Goal: Task Accomplishment & Management: Manage account settings

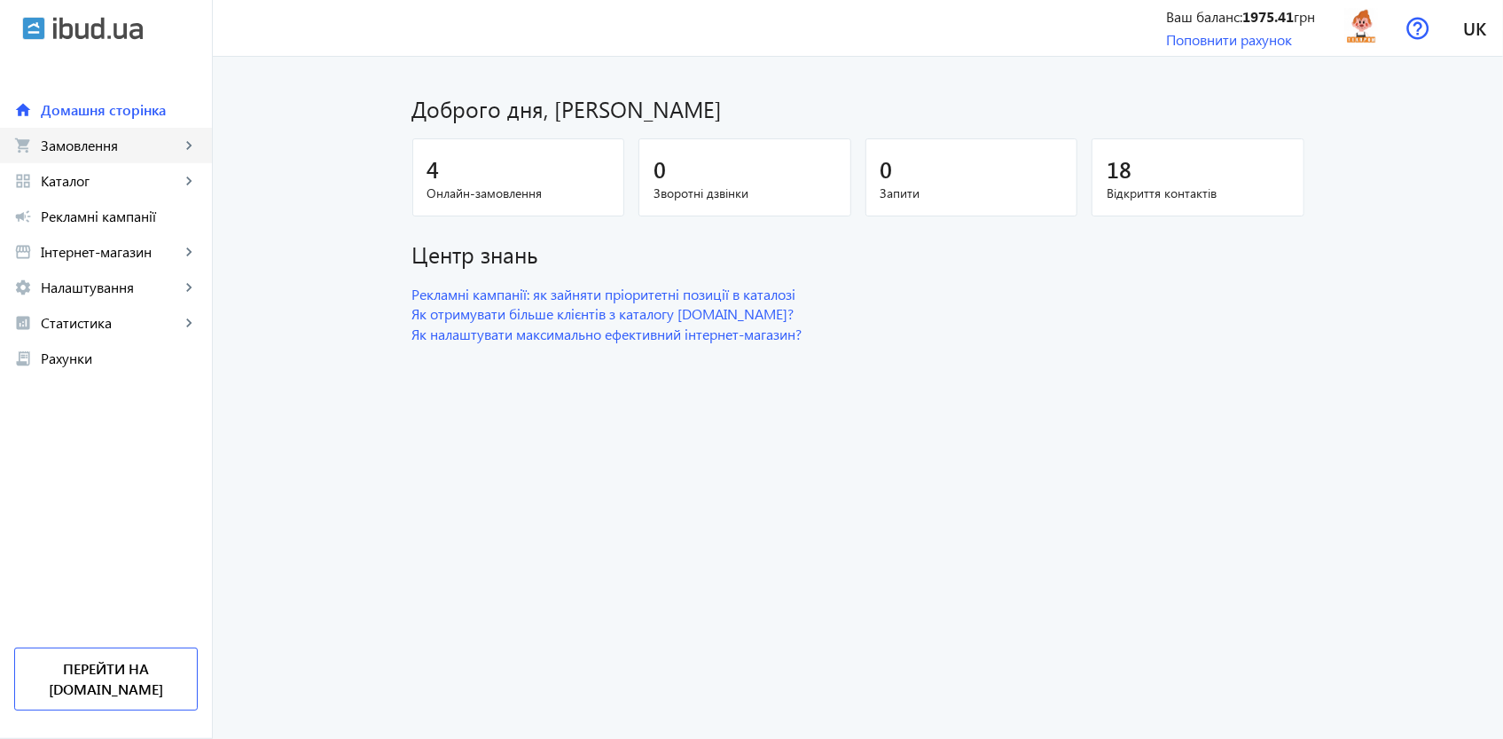
click at [57, 137] on span "Замовлення" at bounding box center [110, 146] width 139 height 18
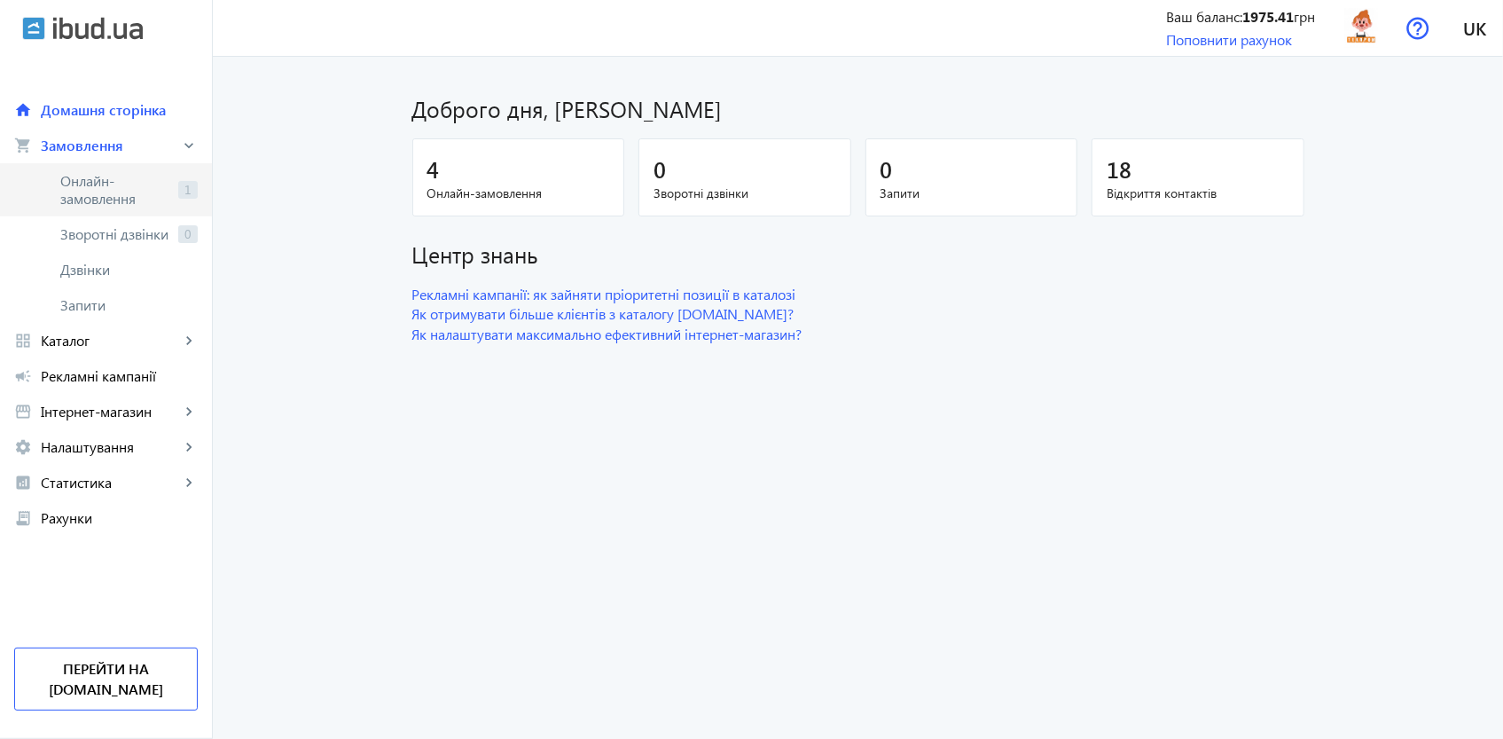
click at [64, 178] on span "Онлайн-замовлення" at bounding box center [115, 189] width 111 height 35
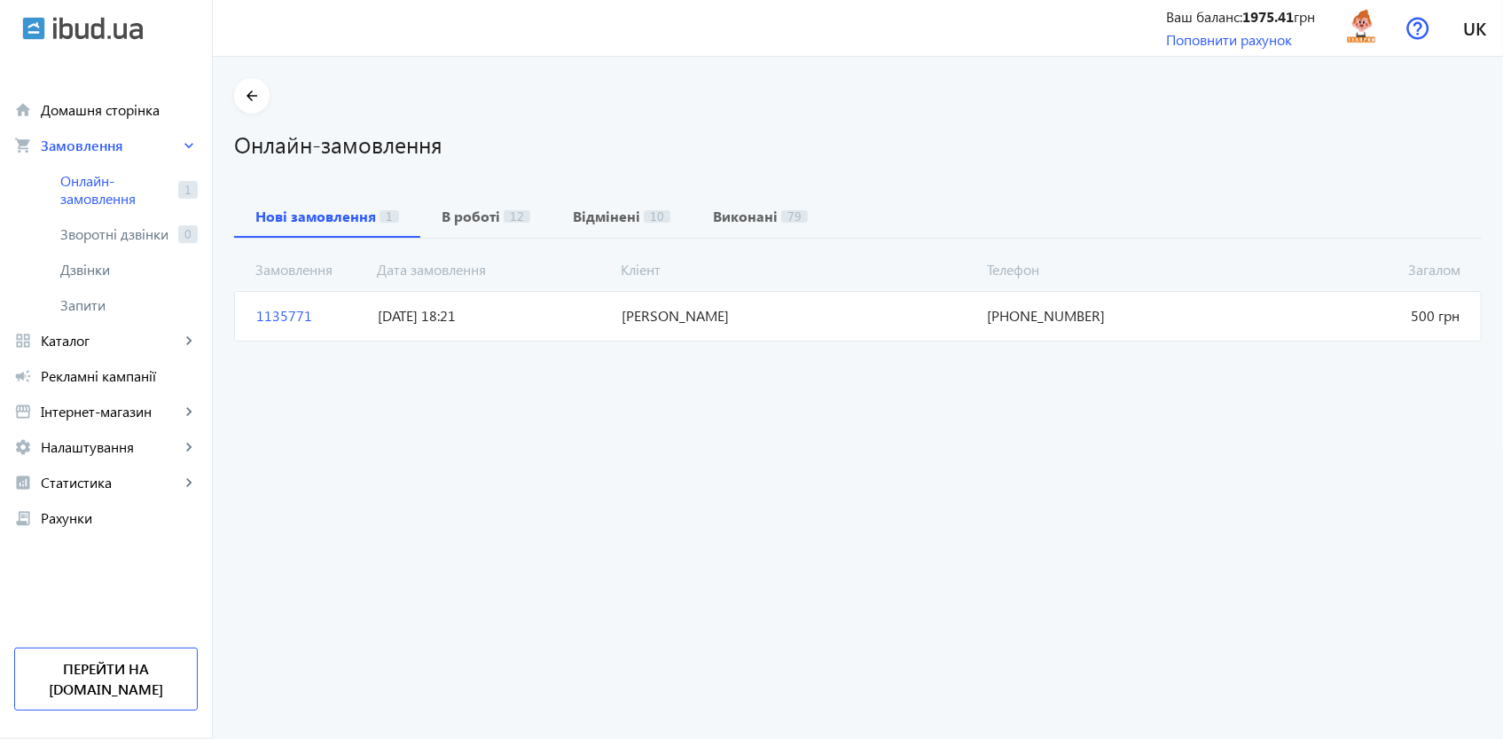
click at [288, 317] on span "1135771" at bounding box center [309, 316] width 121 height 20
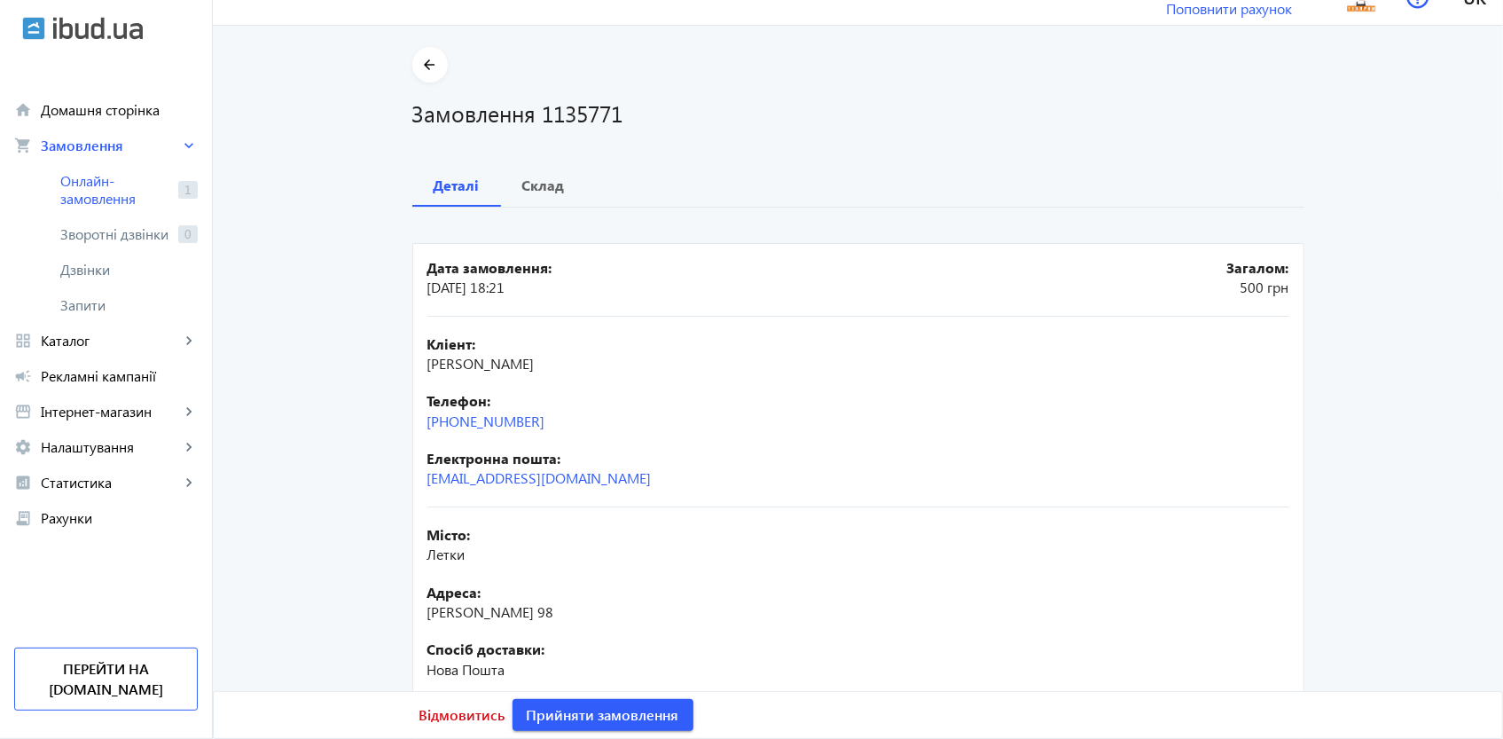
scroll to position [89, 0]
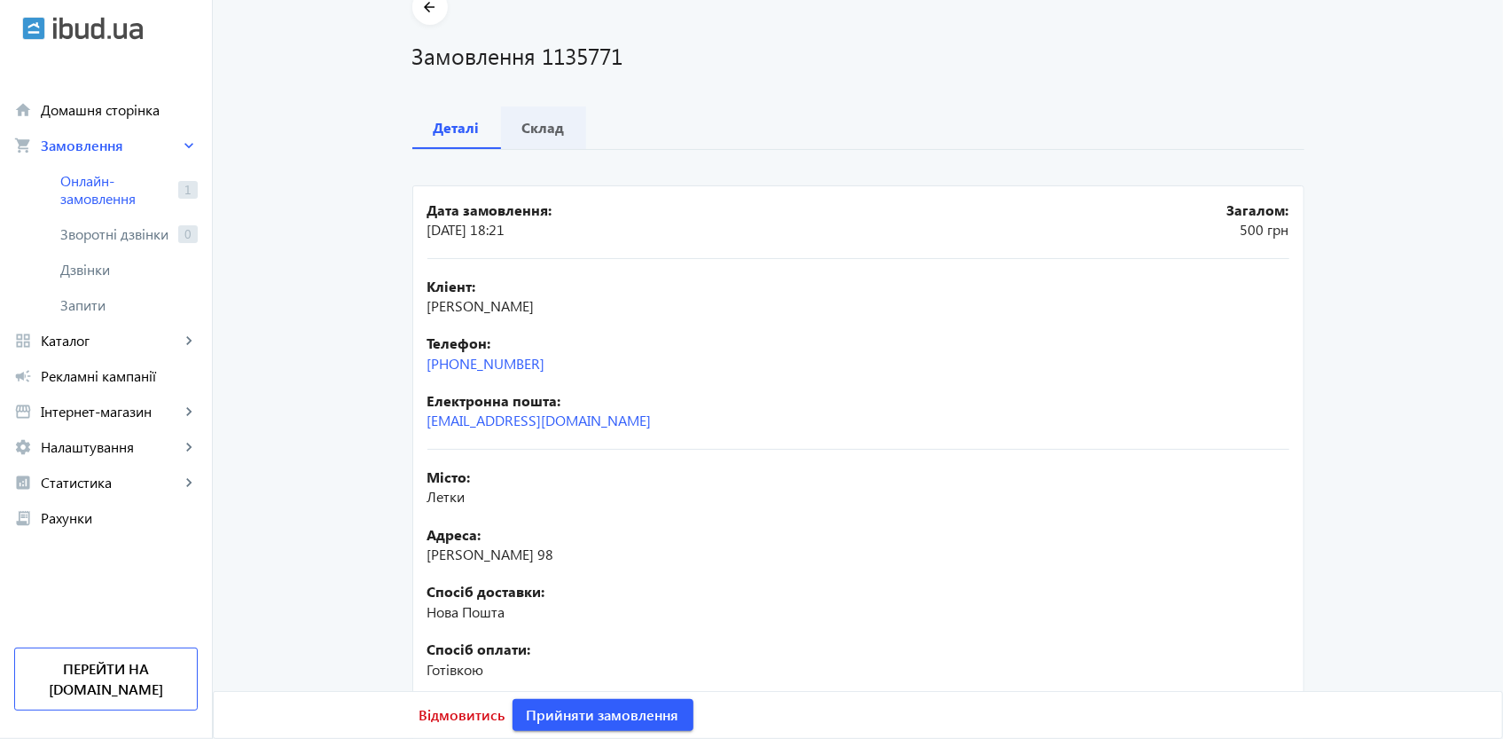
click at [560, 126] on div "Склад" at bounding box center [543, 127] width 85 height 43
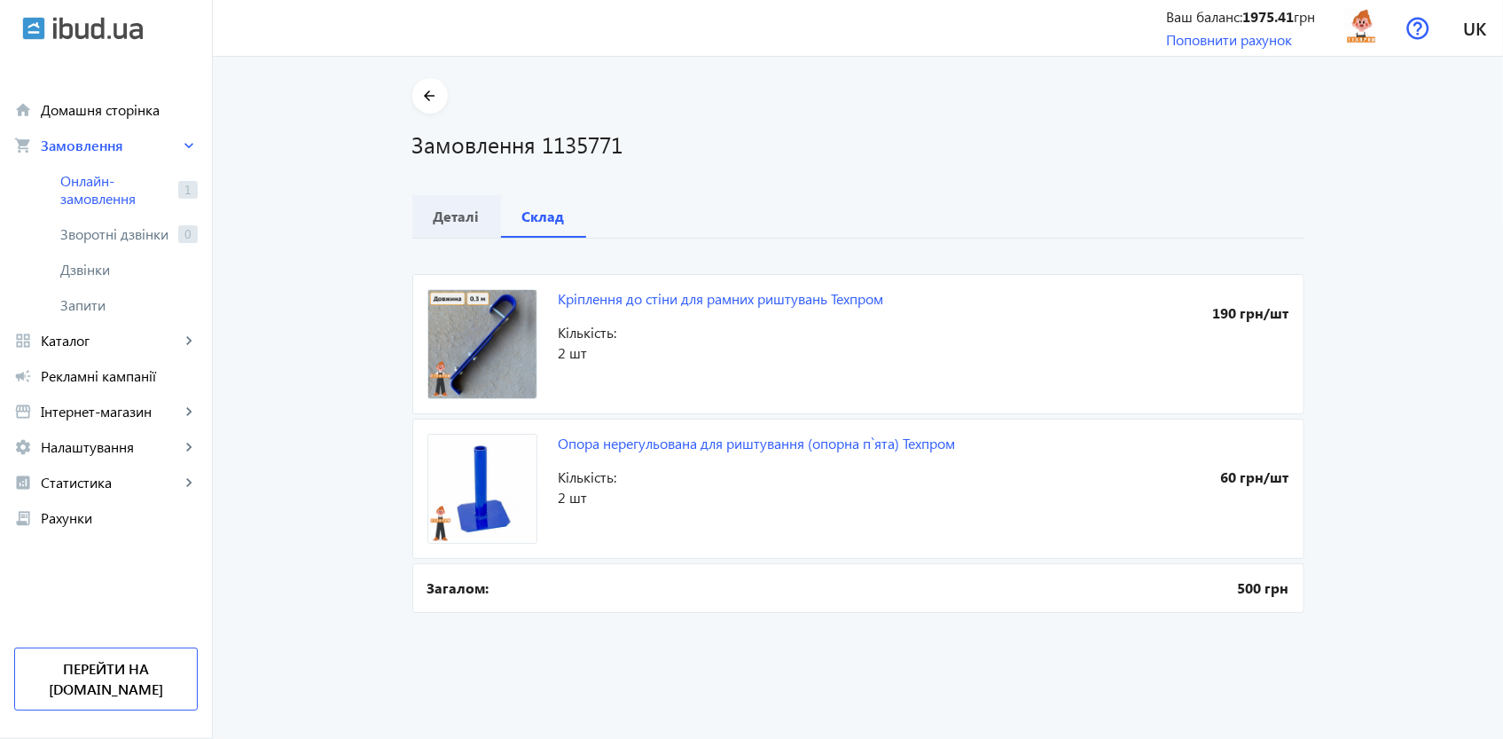
click at [437, 217] on b "Деталі" at bounding box center [457, 216] width 46 height 14
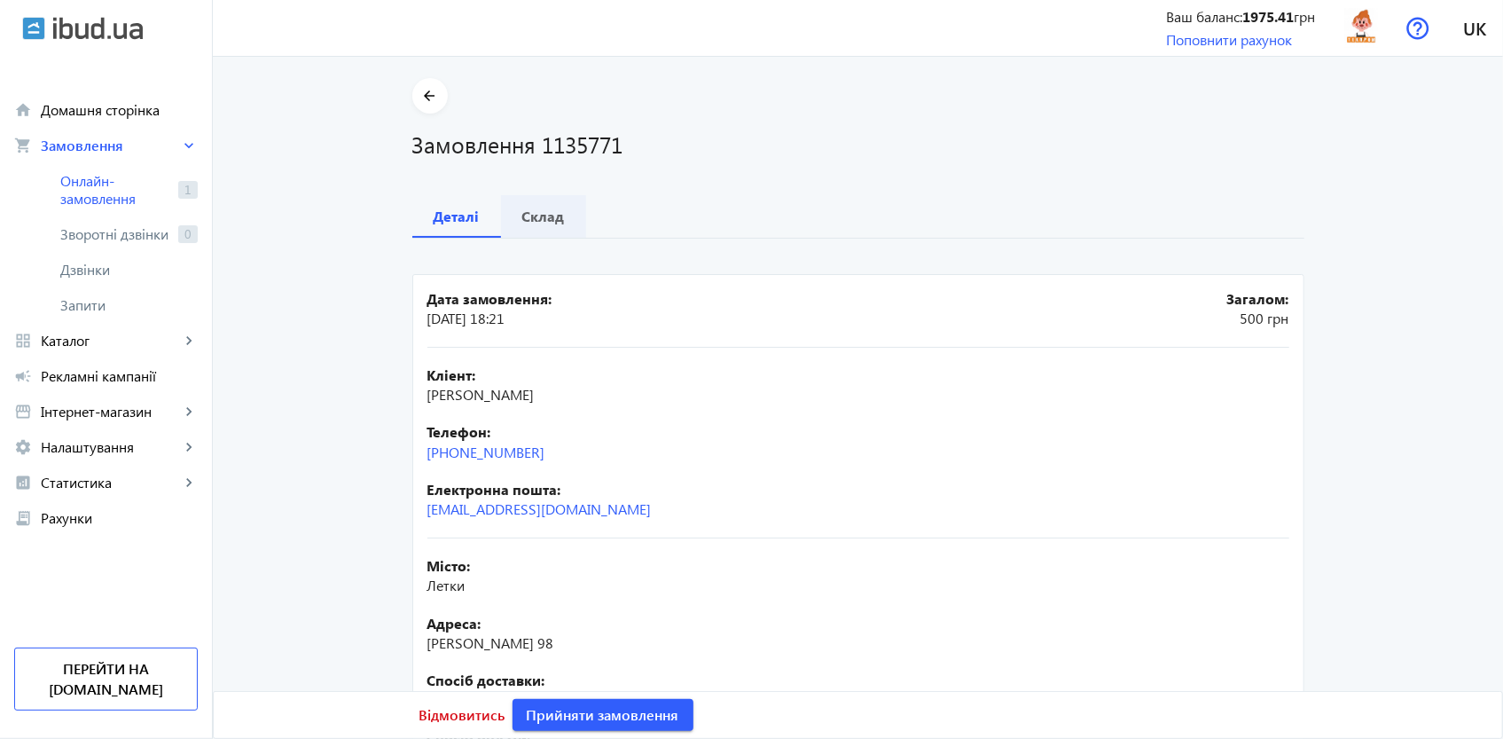
click at [541, 214] on b "Склад" at bounding box center [543, 216] width 43 height 14
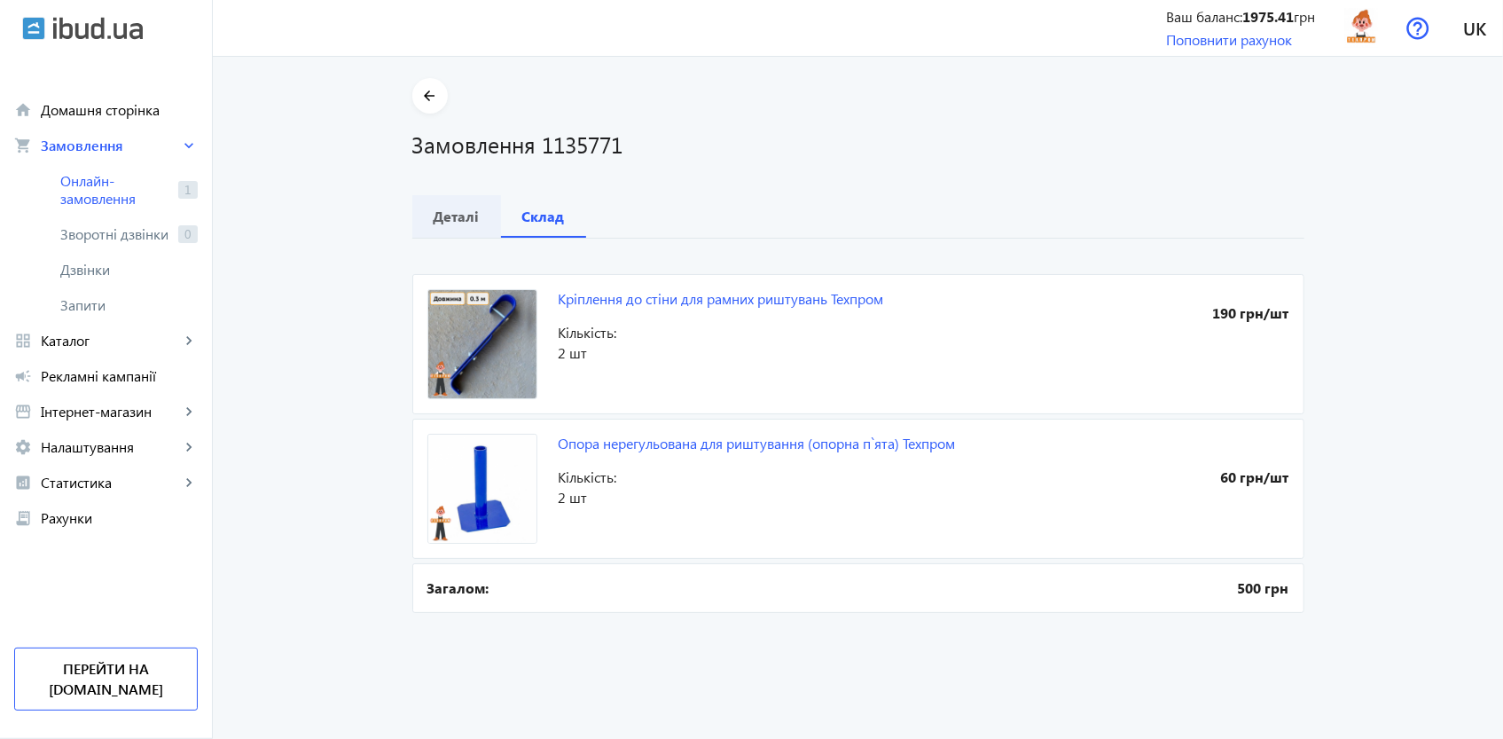
click at [454, 215] on b "Деталі" at bounding box center [457, 216] width 46 height 14
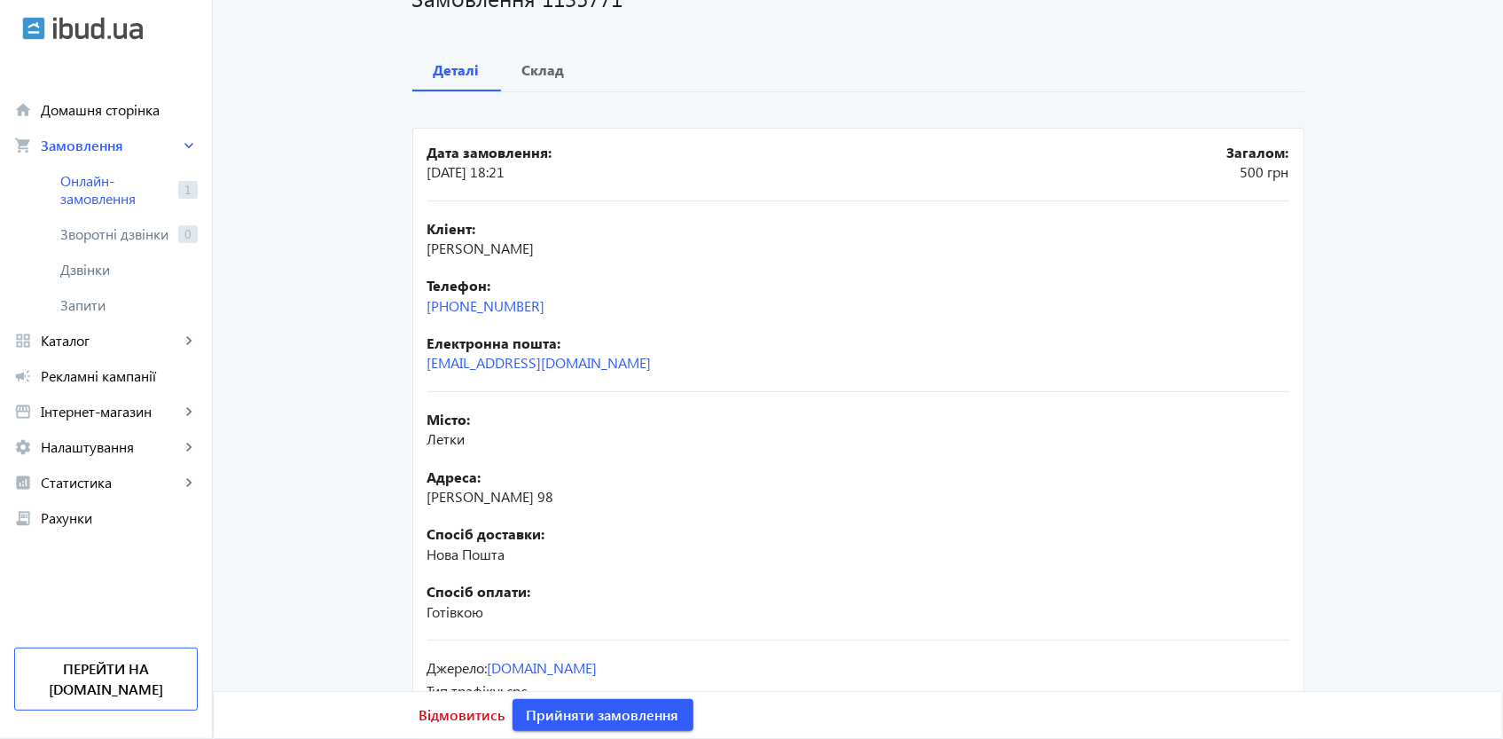
scroll to position [138, 0]
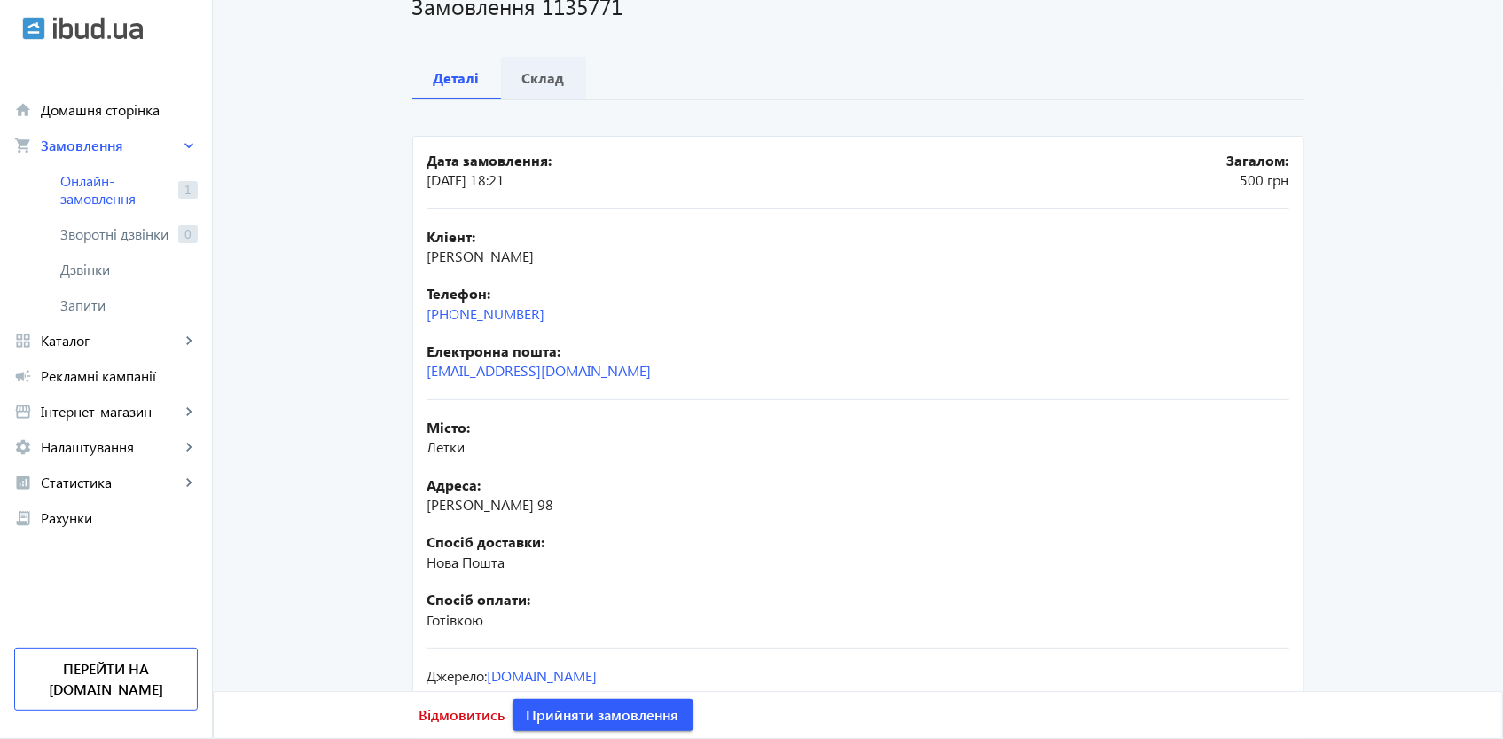
click at [545, 80] on b "Склад" at bounding box center [543, 78] width 43 height 14
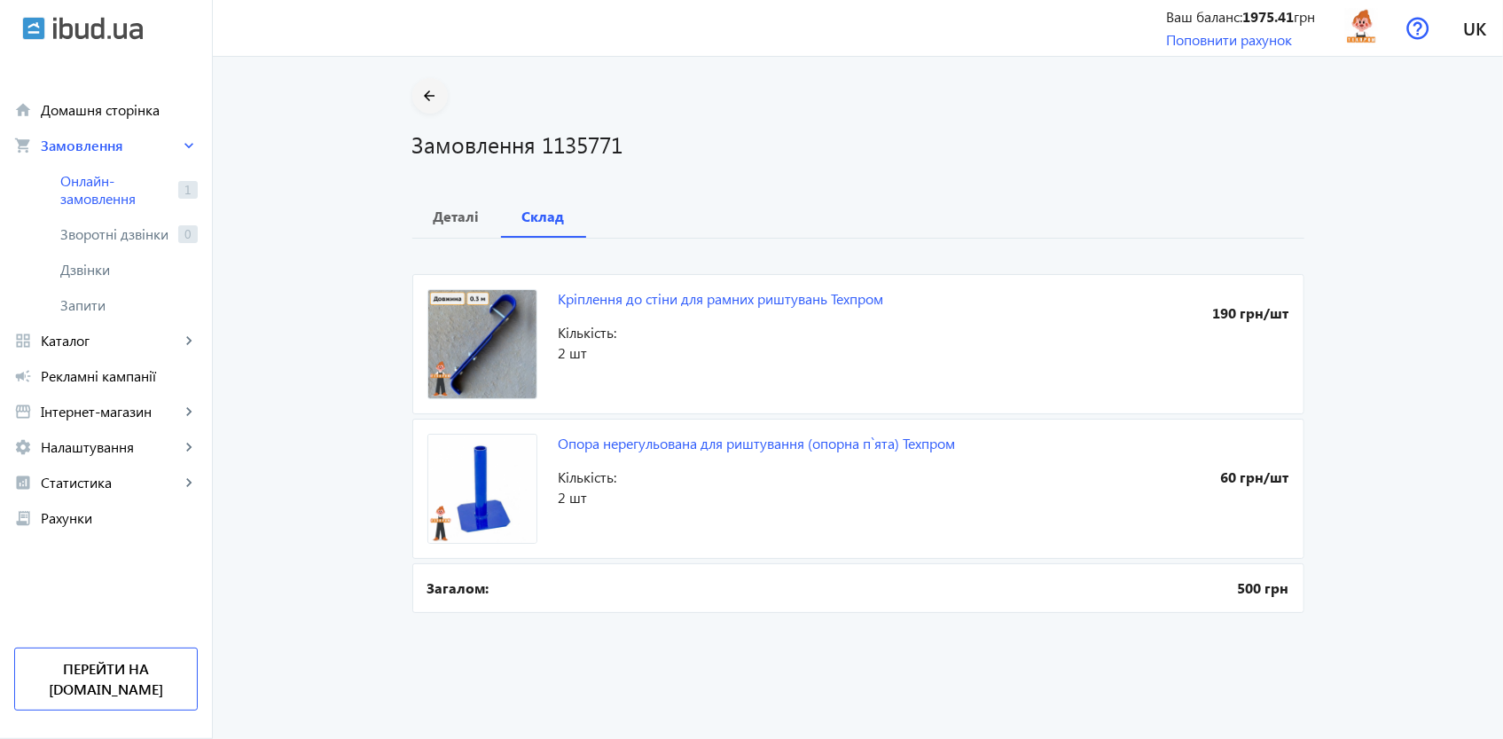
click at [420, 93] on mat-icon "arrow_back" at bounding box center [430, 96] width 22 height 22
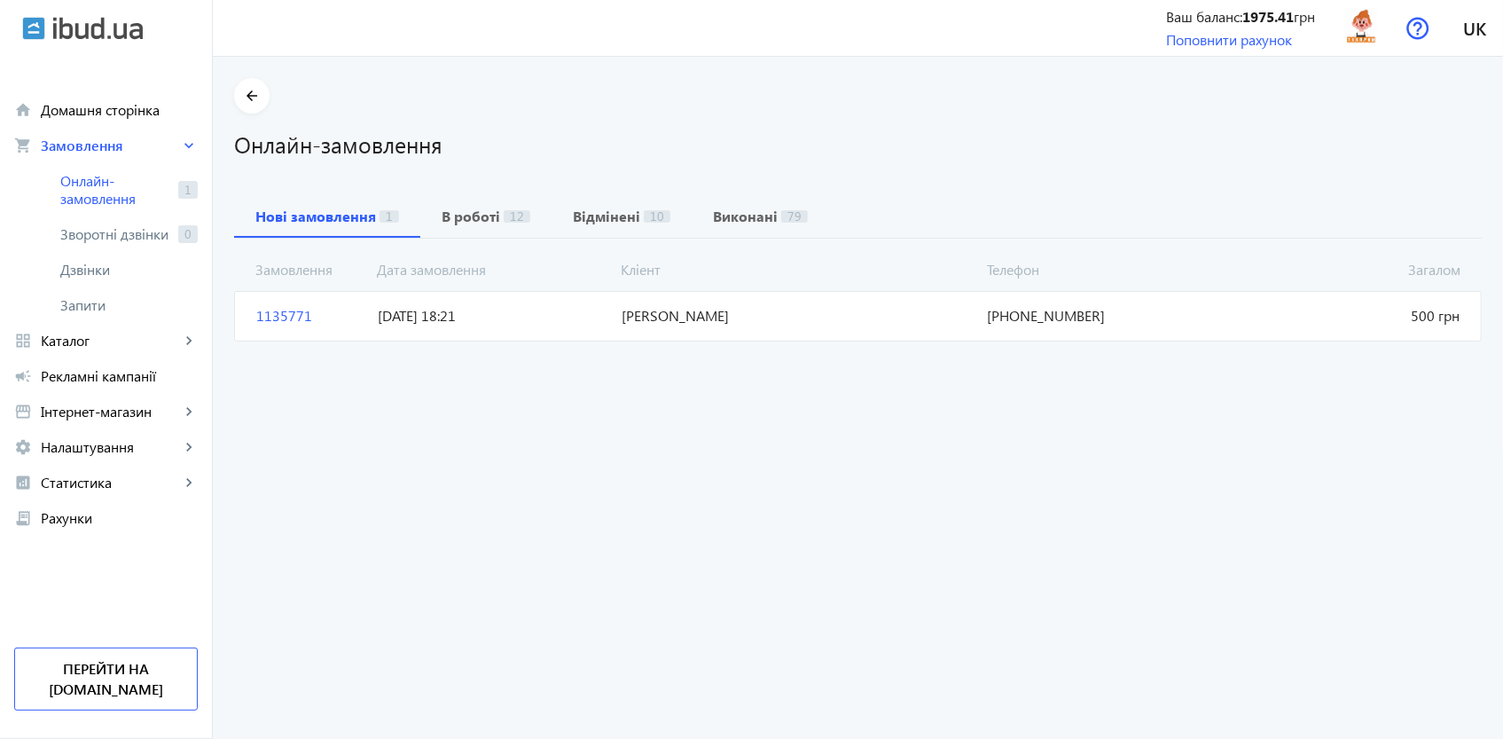
click at [234, 306] on mat-card "1135771 [PERSON_NAME] Загалом 500 грн [DATE] 18:21 [PHONE_NUMBER]" at bounding box center [858, 316] width 1248 height 50
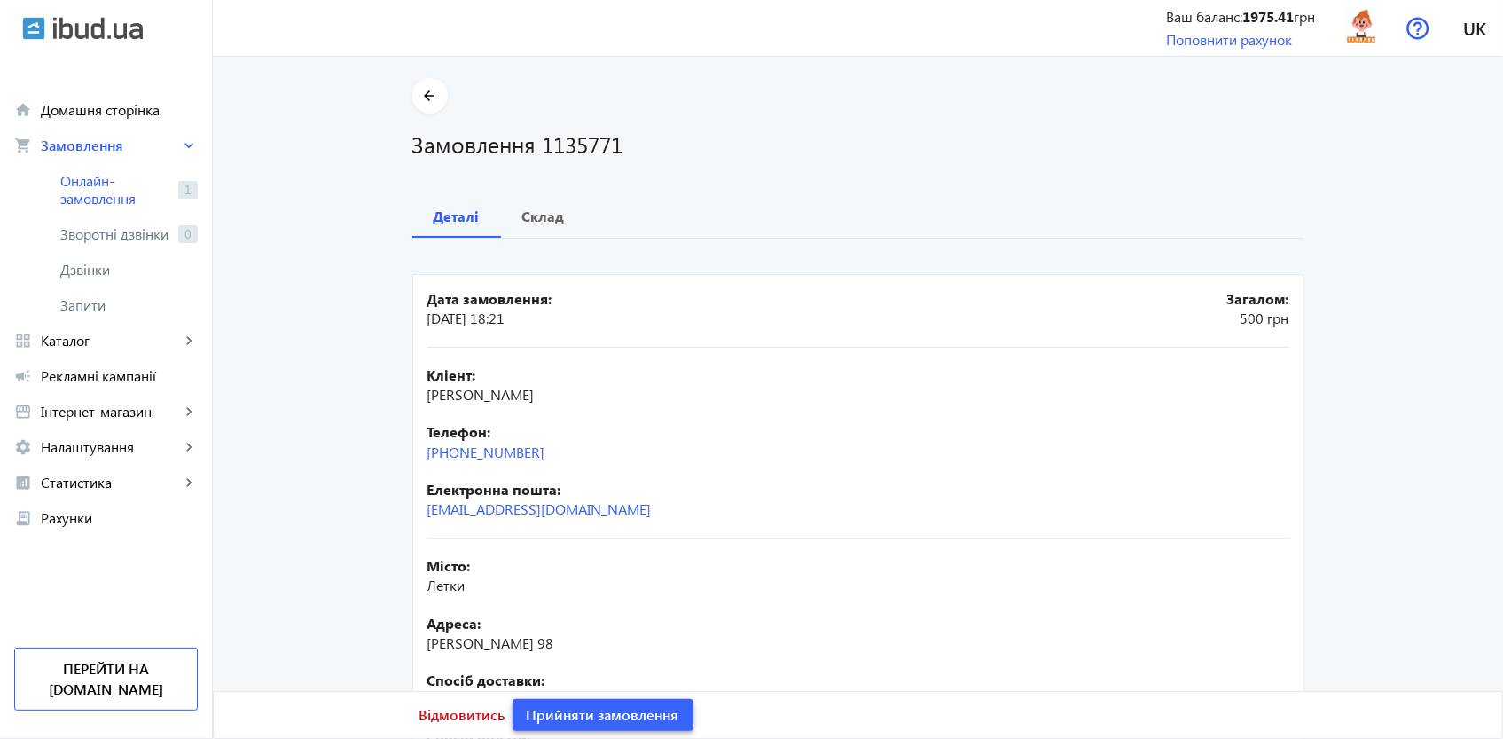
click at [621, 712] on span "Прийняти замовлення" at bounding box center [603, 715] width 153 height 20
click at [1350, 29] on img at bounding box center [1362, 28] width 40 height 40
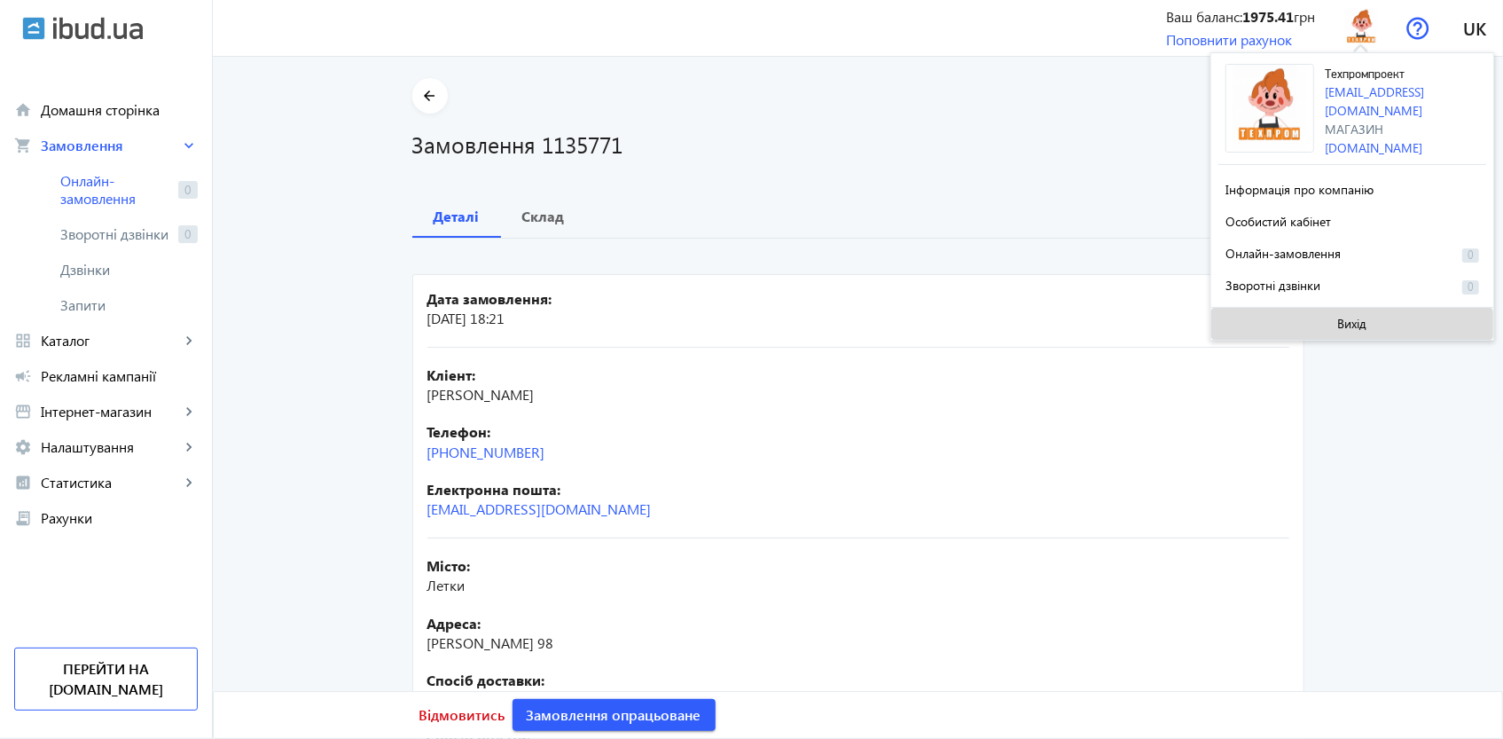
click at [1336, 327] on span at bounding box center [1352, 323] width 282 height 43
